Goal: Navigation & Orientation: Find specific page/section

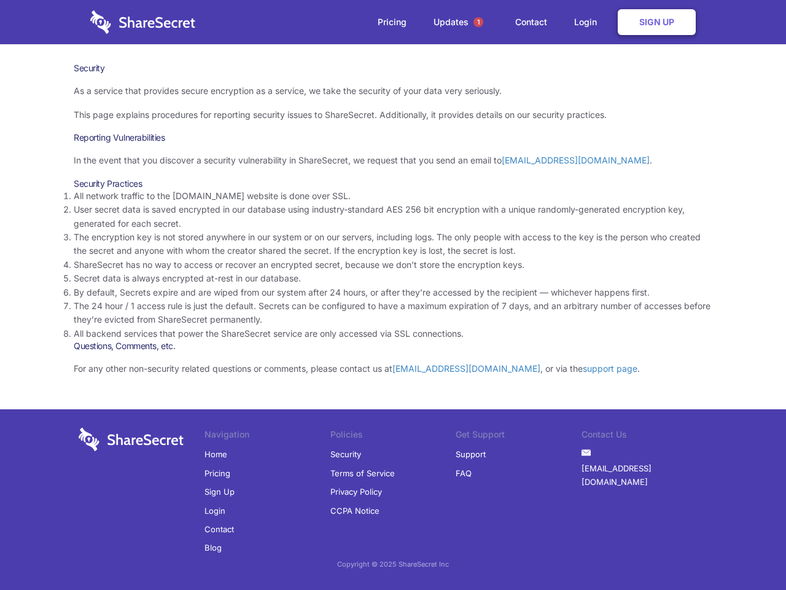
click at [393, 295] on li "By default, Secrets expire and are wiped from our system after 24 hours, or aft…" at bounding box center [393, 293] width 639 height 14
click at [478, 22] on span "1" at bounding box center [479, 22] width 10 height 10
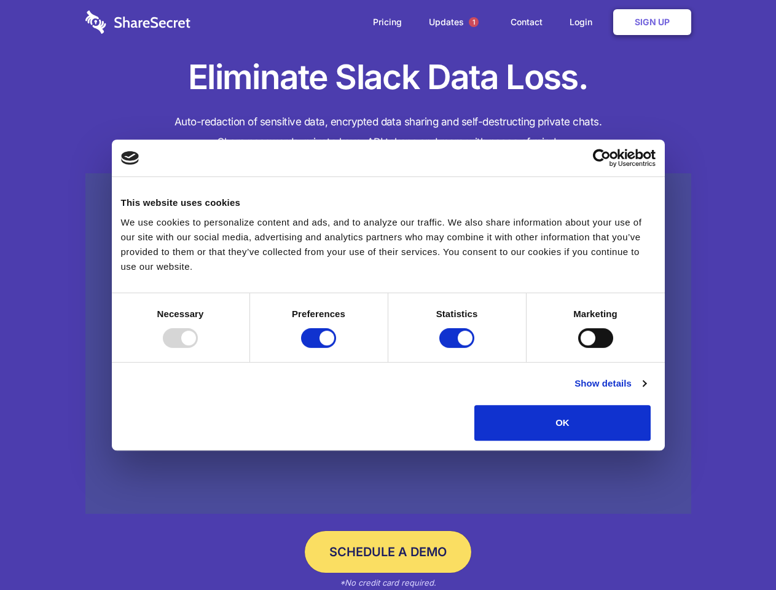
click at [198, 348] on div at bounding box center [180, 338] width 35 height 20
click at [336, 348] on input "Preferences" at bounding box center [318, 338] width 35 height 20
checkbox input "false"
click at [458, 348] on input "Statistics" at bounding box center [456, 338] width 35 height 20
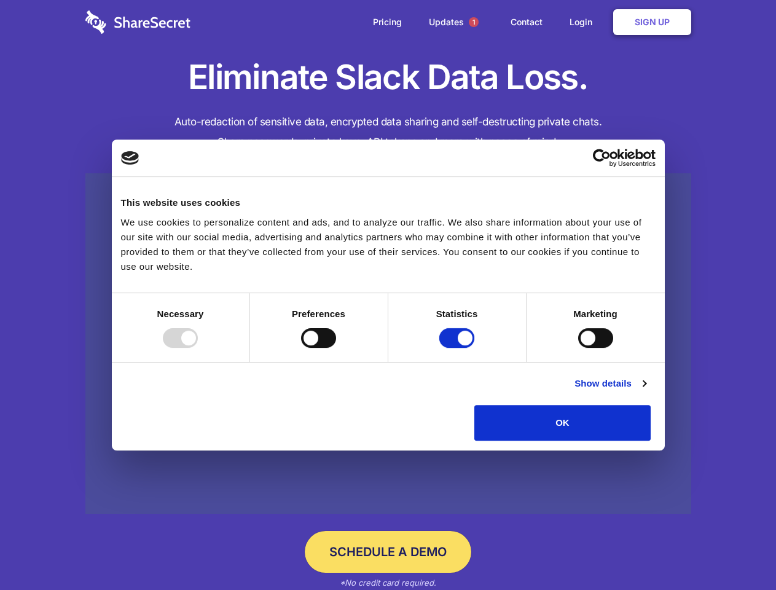
checkbox input "false"
click at [578, 348] on input "Marketing" at bounding box center [595, 338] width 35 height 20
checkbox input "true"
click at [646, 391] on link "Show details" at bounding box center [609, 383] width 71 height 15
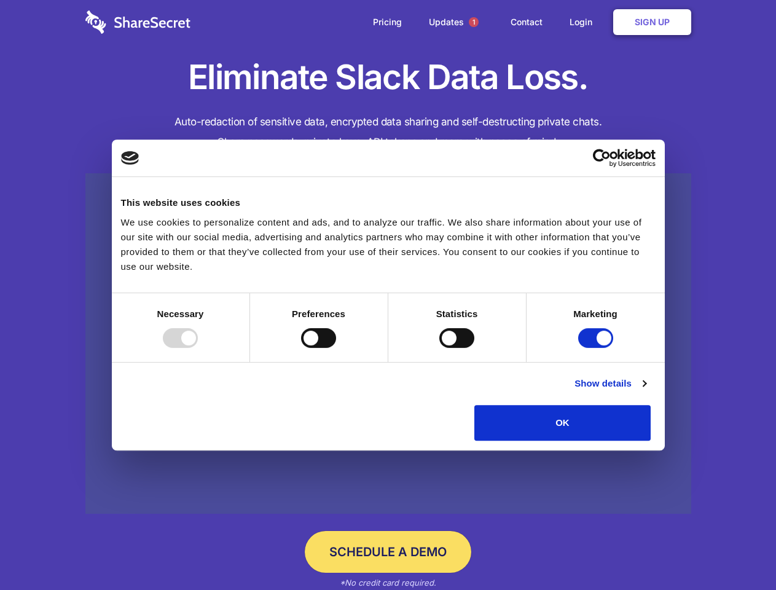
click at [0, 0] on li "Necessary 7 Necessary cookies help make a website usable by enabling basic func…" at bounding box center [0, 0] width 0 height 0
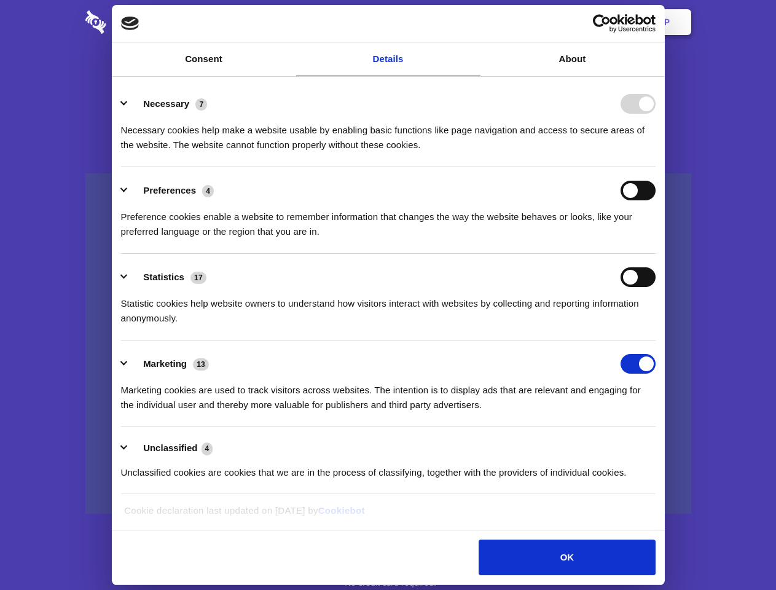
click at [473, 22] on span "1" at bounding box center [474, 22] width 10 height 10
